Goal: Navigation & Orientation: Find specific page/section

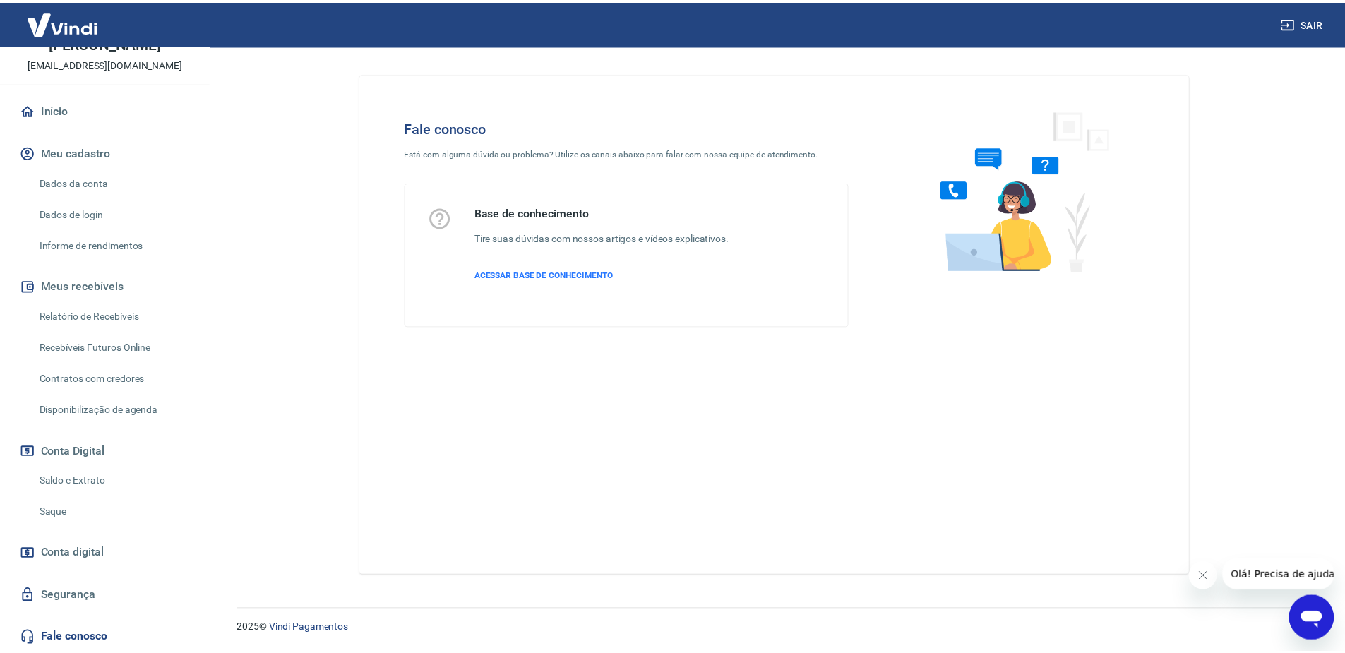
scroll to position [84, 0]
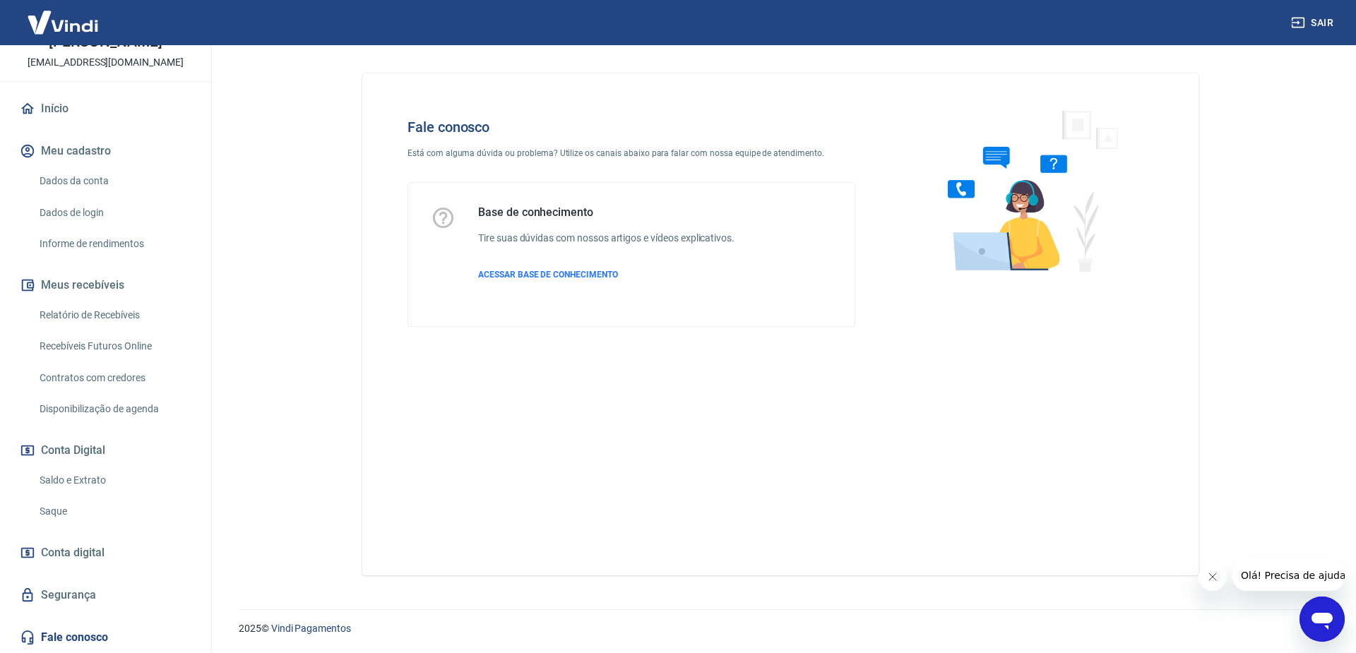
click at [56, 179] on link "Dados da conta" at bounding box center [114, 181] width 160 height 29
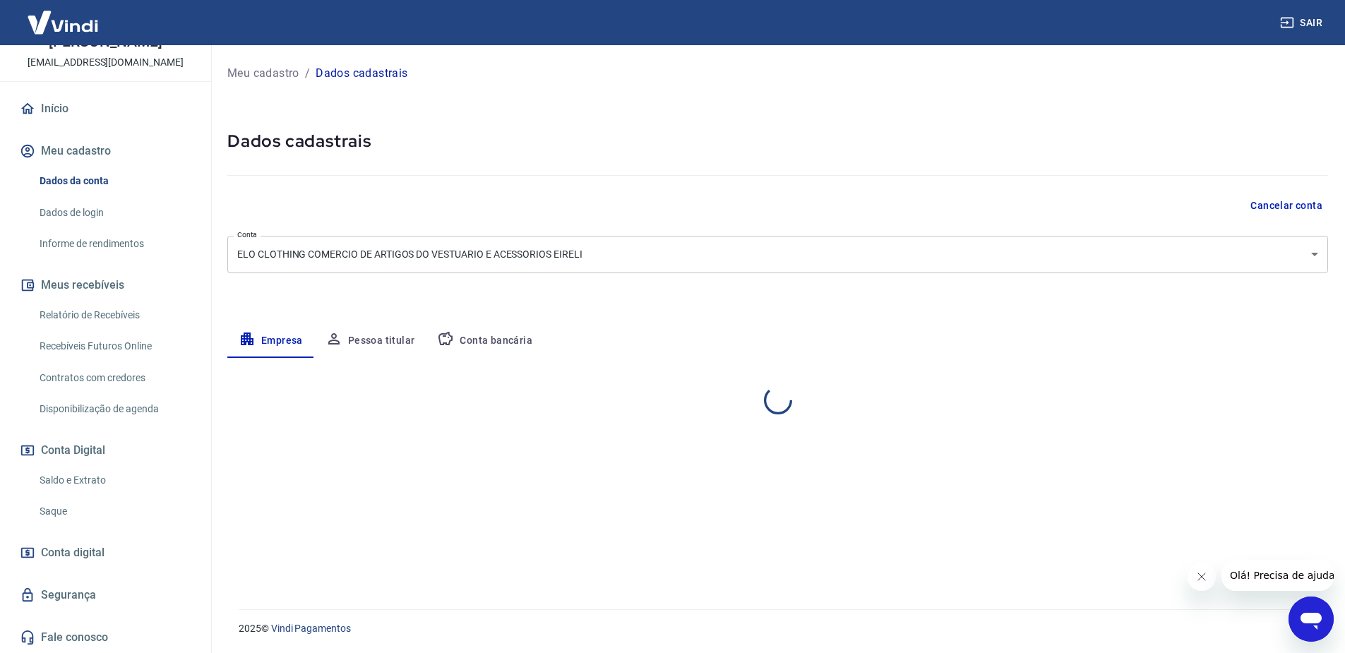
select select "SP"
select select "business"
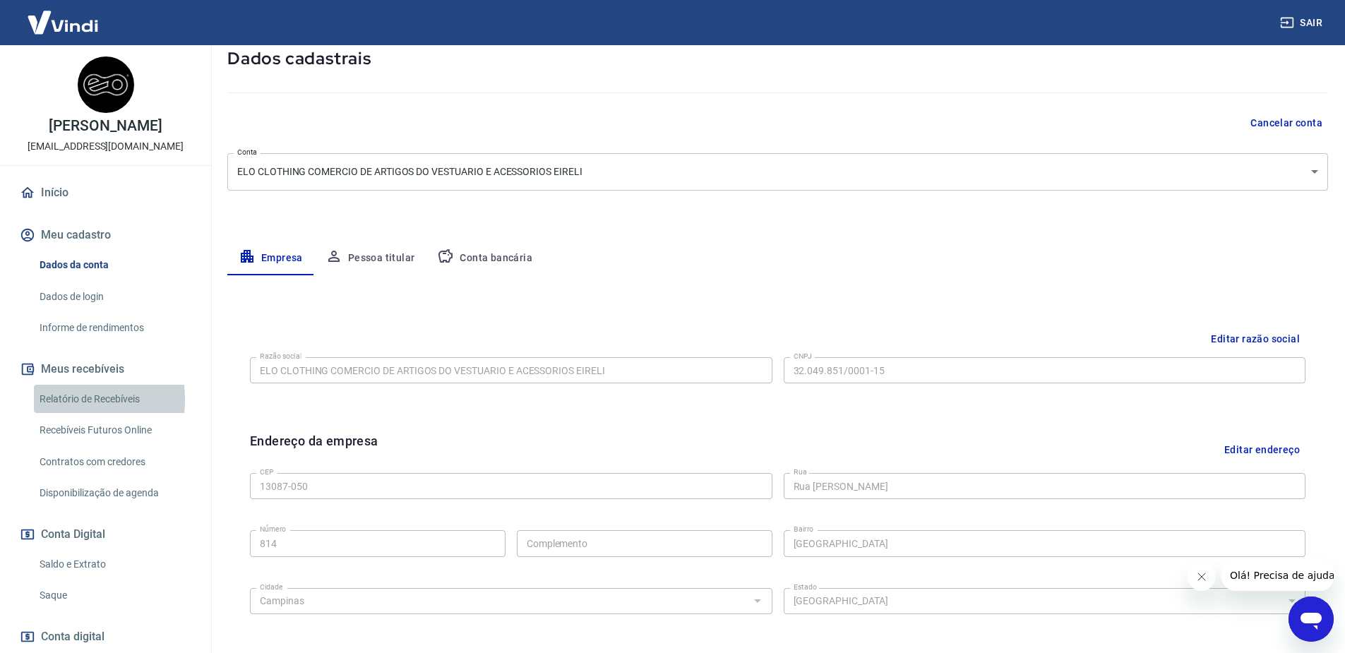
click at [66, 399] on link "Relatório de Recebíveis" at bounding box center [114, 399] width 160 height 29
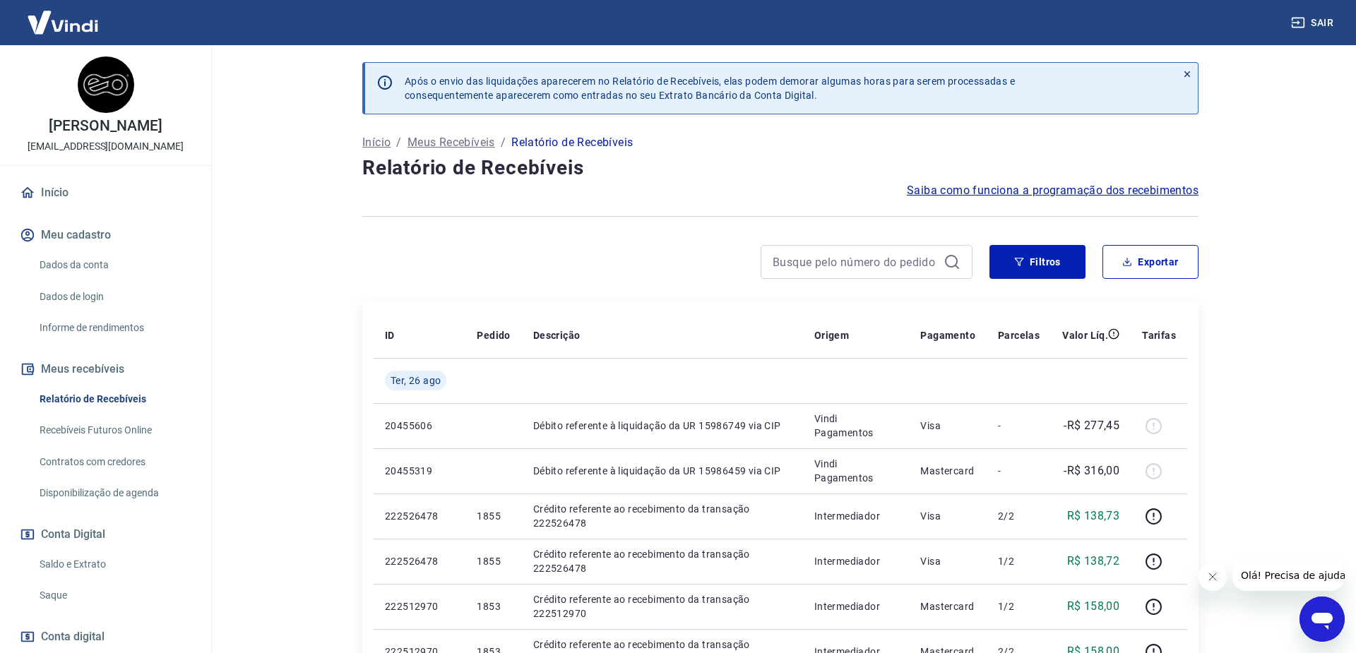
click at [100, 456] on link "Contratos com credores" at bounding box center [114, 462] width 160 height 29
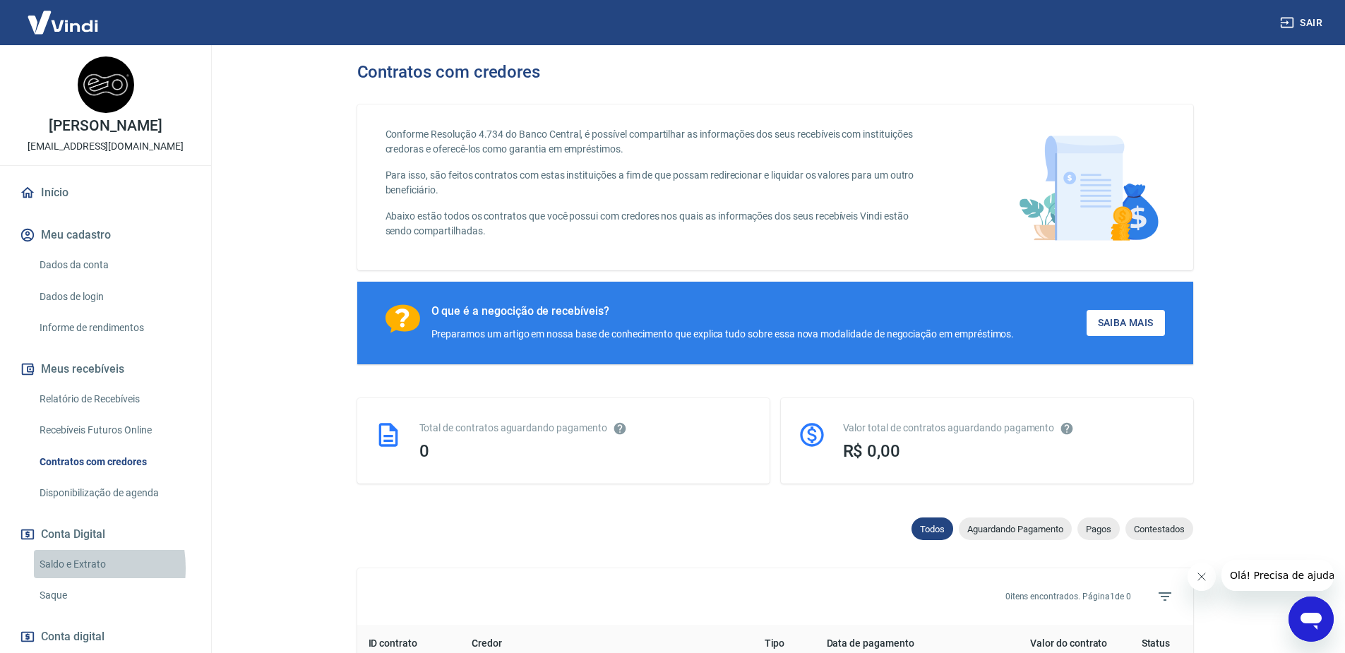
click at [64, 568] on link "Saldo e Extrato" at bounding box center [114, 564] width 160 height 29
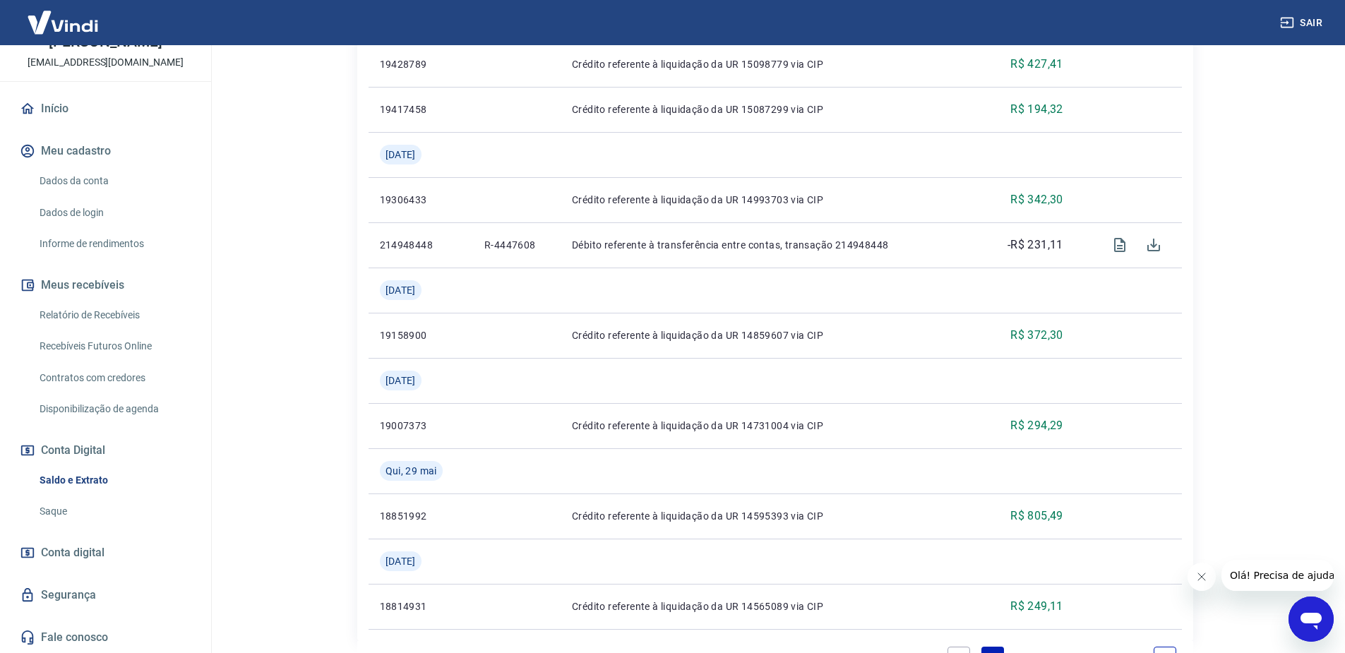
scroll to position [1593, 0]
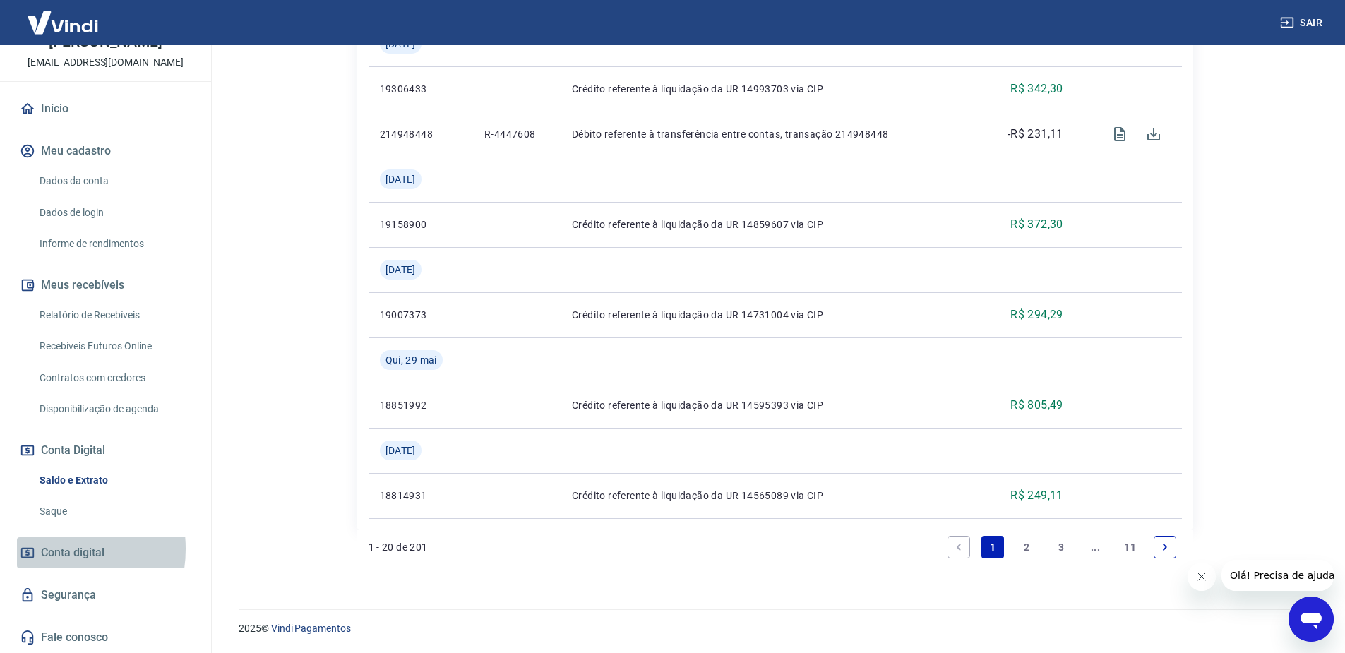
click at [50, 549] on span "Conta digital" at bounding box center [73, 553] width 64 height 20
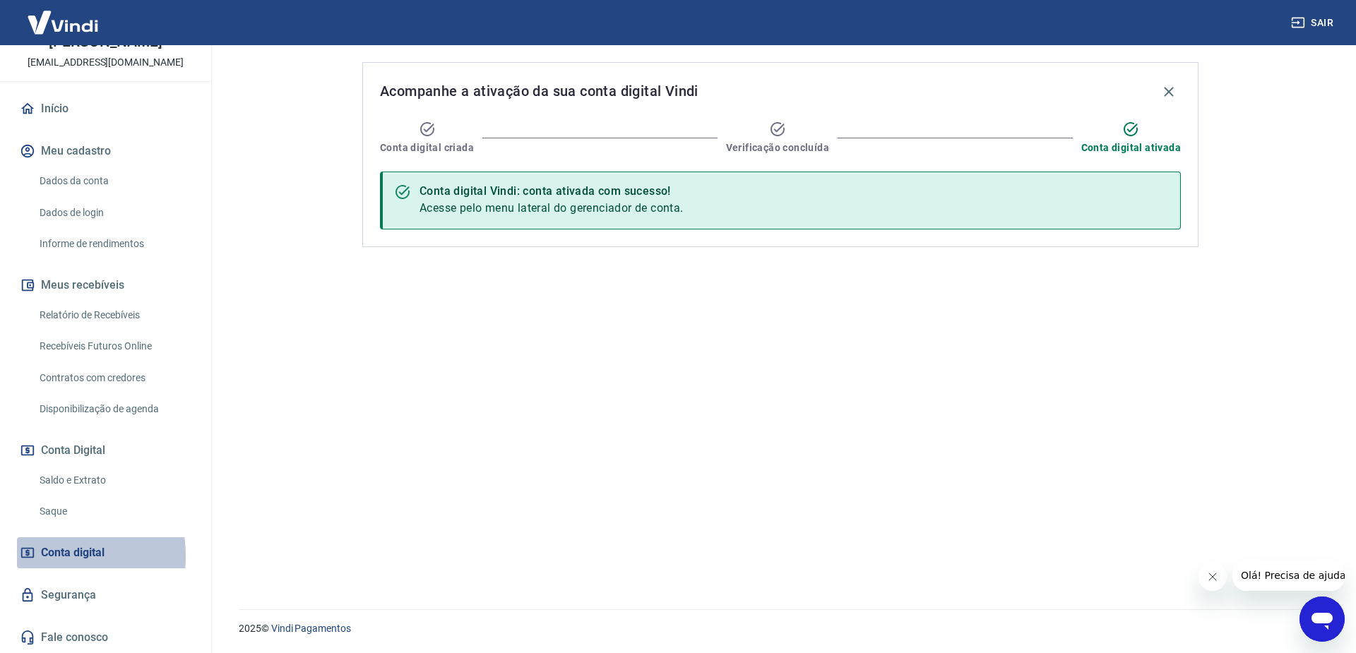
click at [49, 556] on span "Conta digital" at bounding box center [73, 553] width 64 height 20
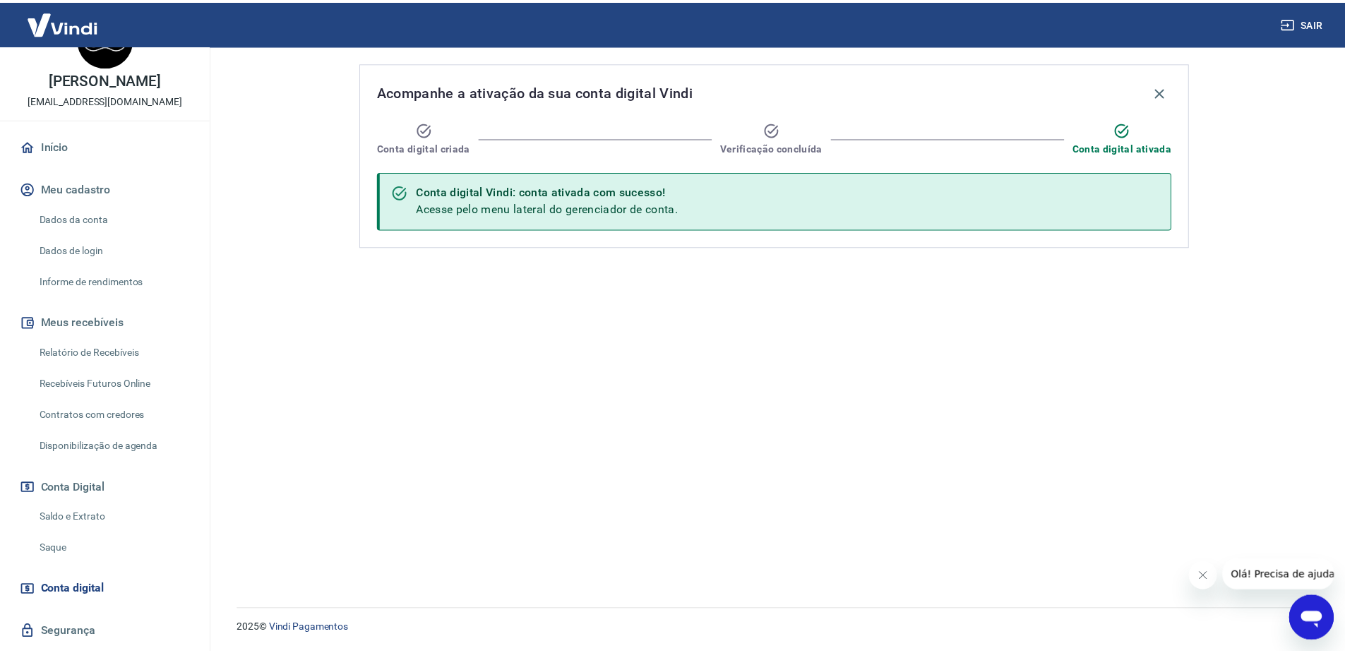
scroll to position [13, 0]
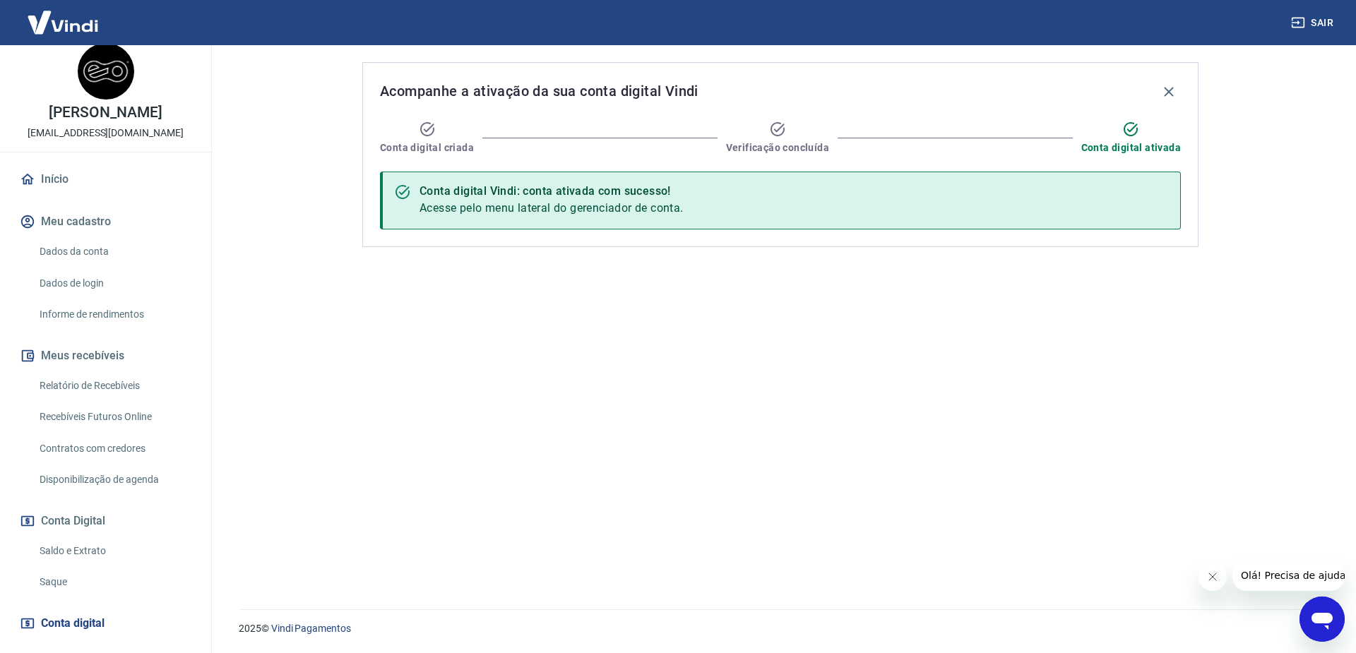
click at [49, 169] on link "Início" at bounding box center [105, 179] width 177 height 31
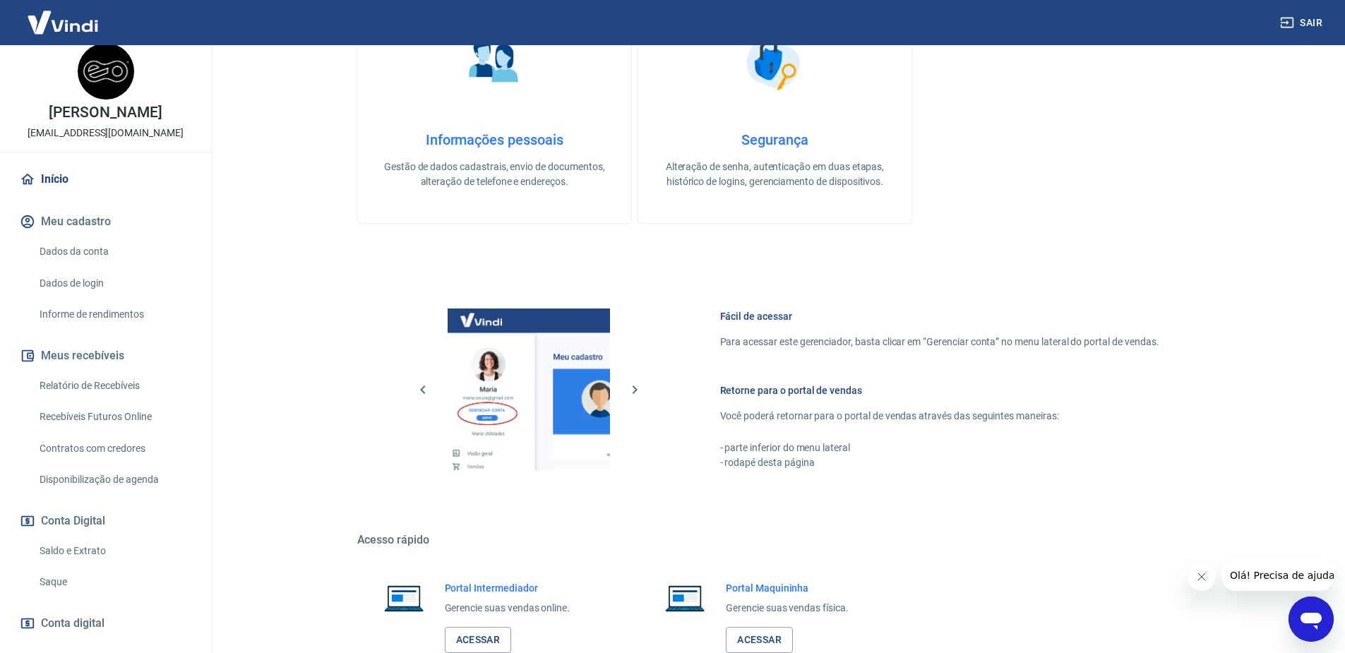
scroll to position [448, 0]
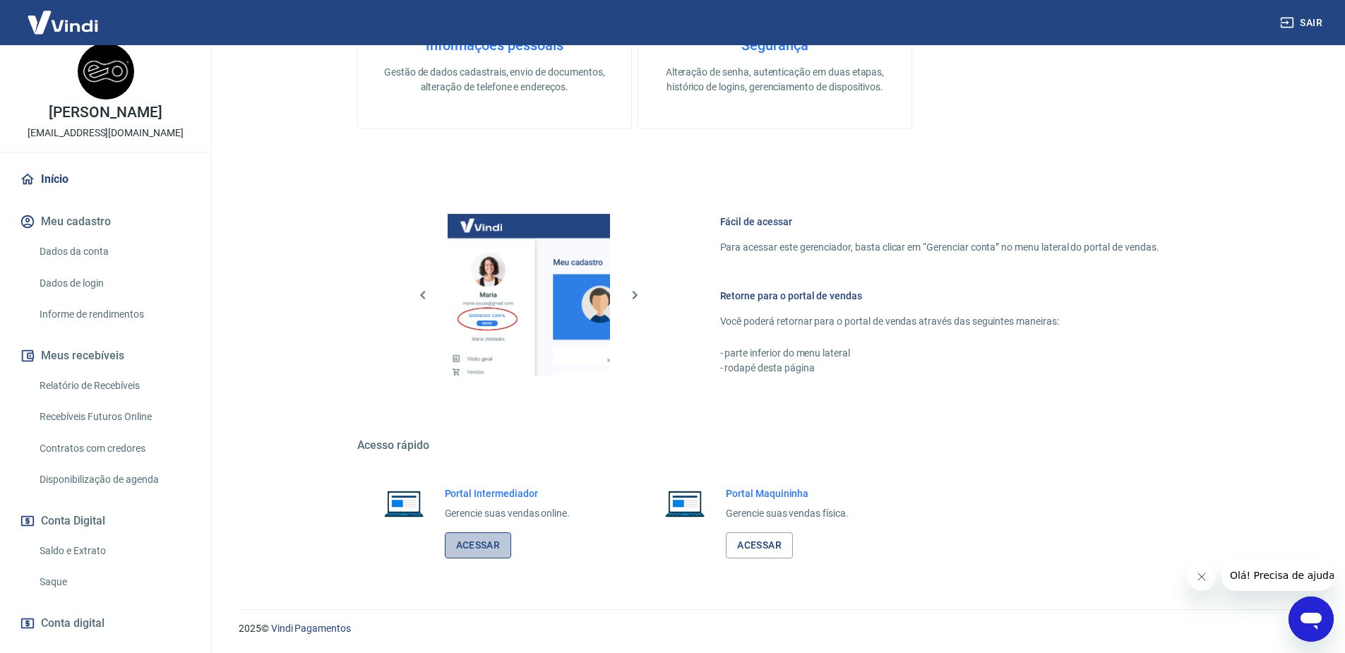
click at [458, 546] on link "Acessar" at bounding box center [478, 545] width 67 height 26
